Goal: Book appointment/travel/reservation

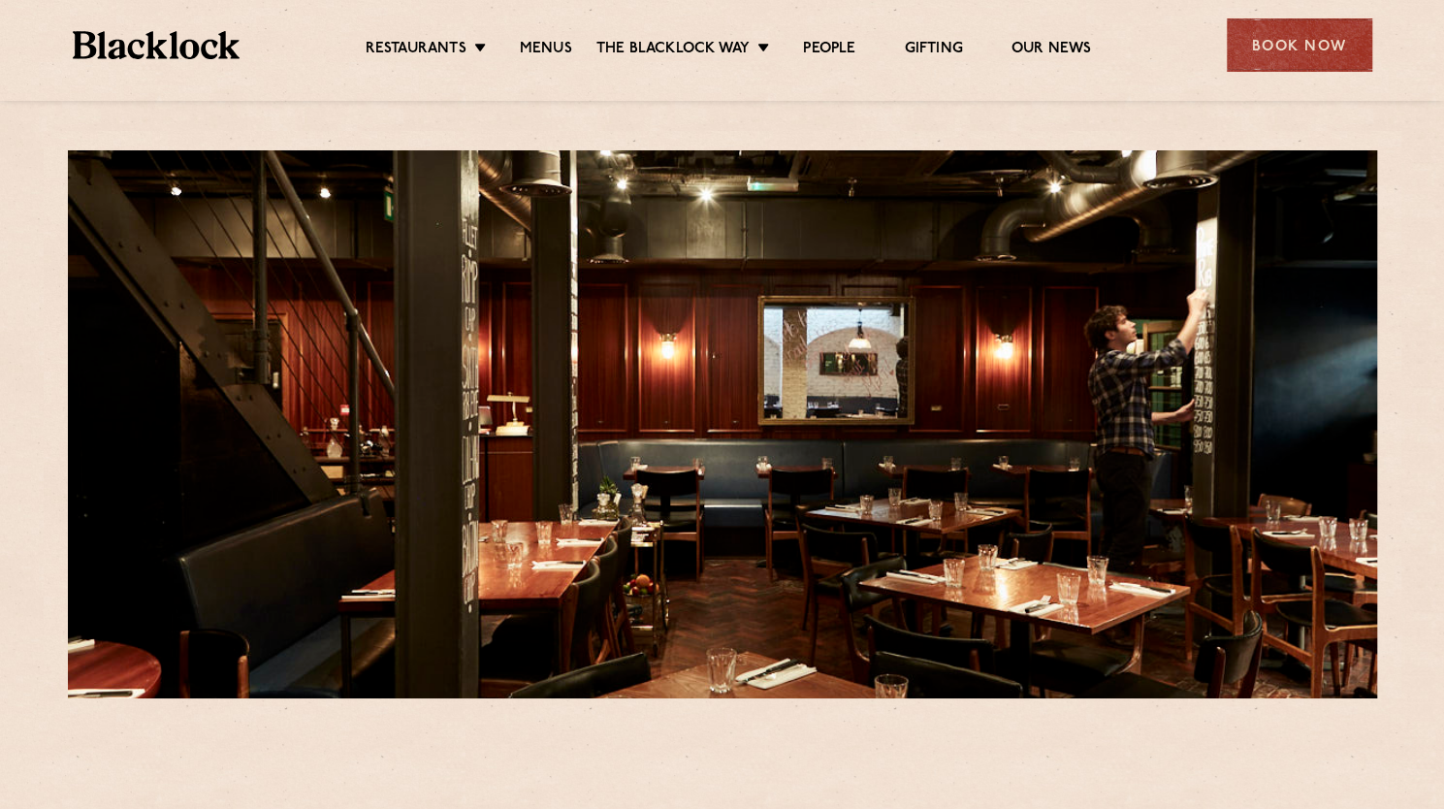
drag, startPoint x: 1403, startPoint y: 26, endPoint x: 1389, endPoint y: 32, distance: 14.8
click at [1403, 26] on div "Restaurants [GEOGRAPHIC_DATA] [GEOGRAPHIC_DATA] [GEOGRAPHIC_DATA] [GEOGRAPHIC_D…" at bounding box center [722, 50] width 1444 height 101
click at [1261, 45] on div "Book Now" at bounding box center [1299, 44] width 145 height 53
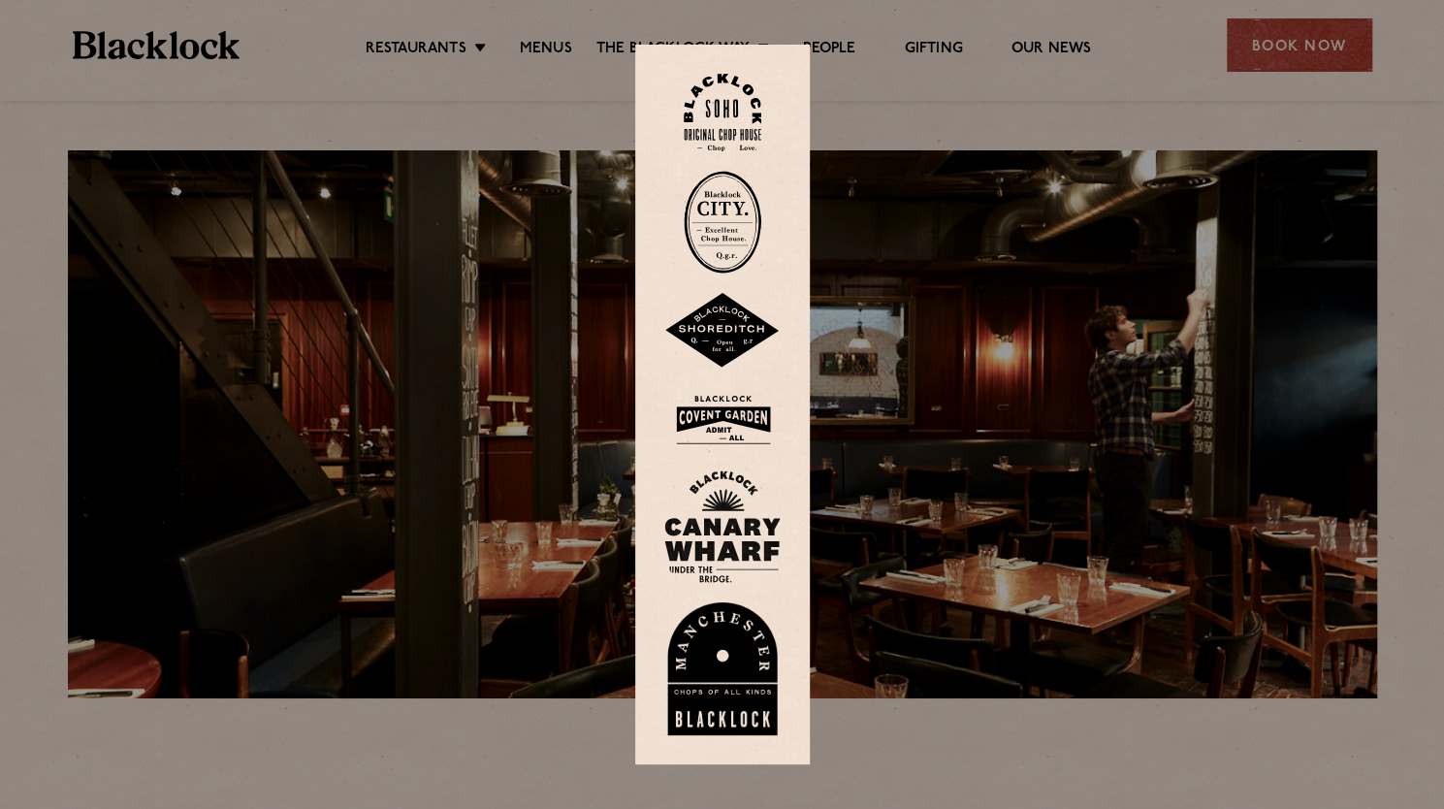
click at [718, 115] on img at bounding box center [723, 113] width 78 height 79
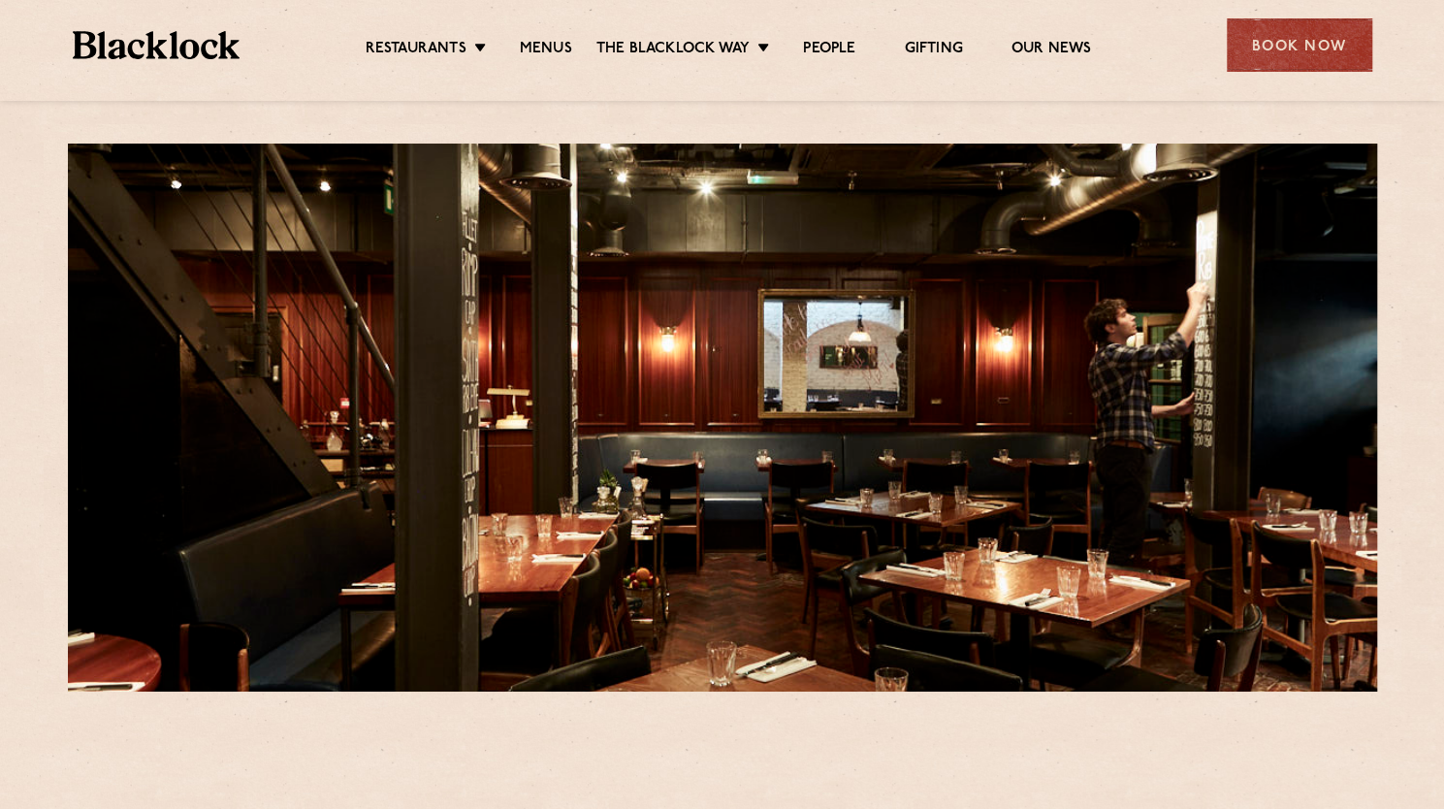
scroll to position [388, 0]
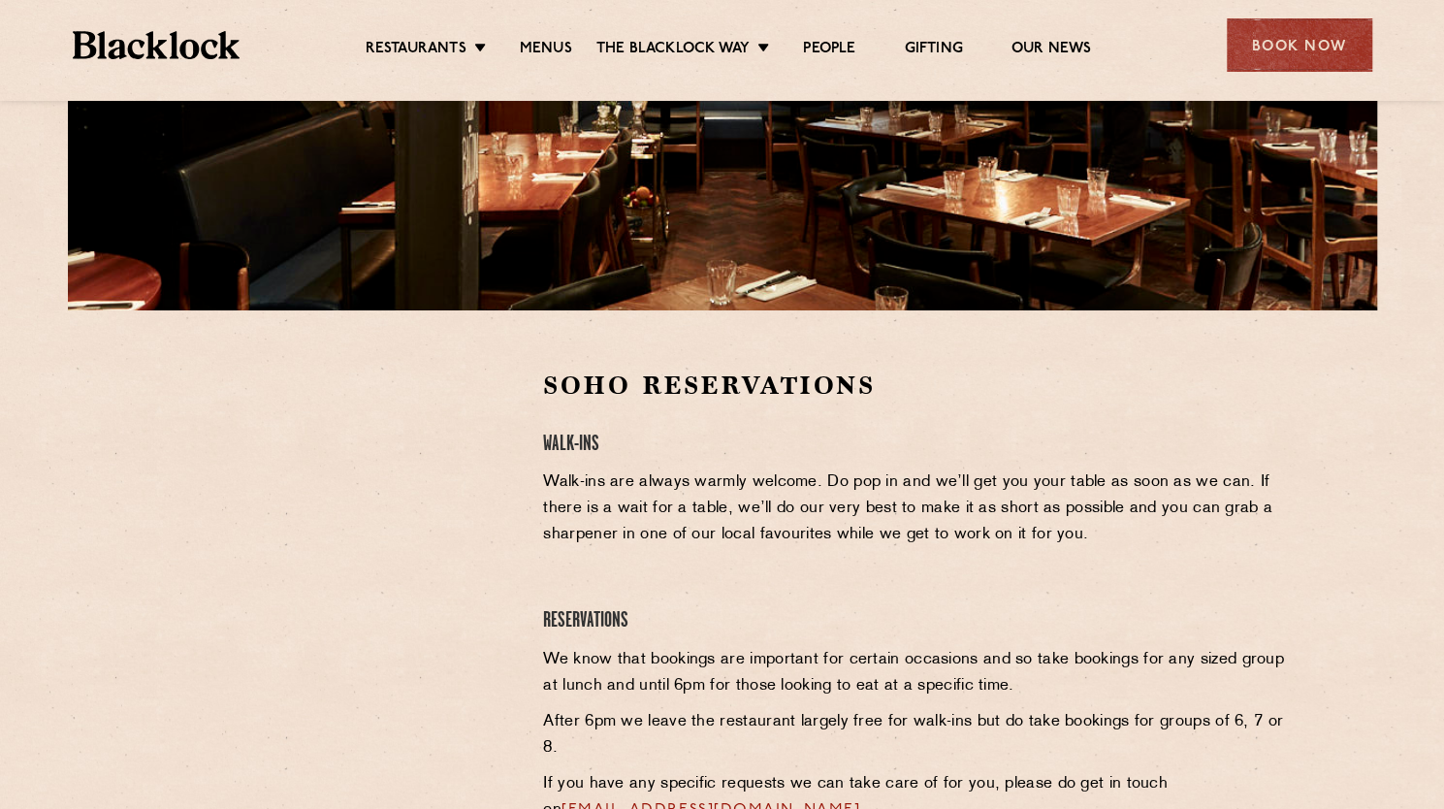
drag, startPoint x: 192, startPoint y: 488, endPoint x: 206, endPoint y: 495, distance: 15.2
click at [192, 488] on div at bounding box center [335, 515] width 357 height 292
click at [107, 403] on section "Soho Reservations Walk-Ins Walk-ins are always warmly welcome. Do pop in and we…" at bounding box center [722, 636] width 1444 height 653
